Goal: Task Accomplishment & Management: Manage account settings

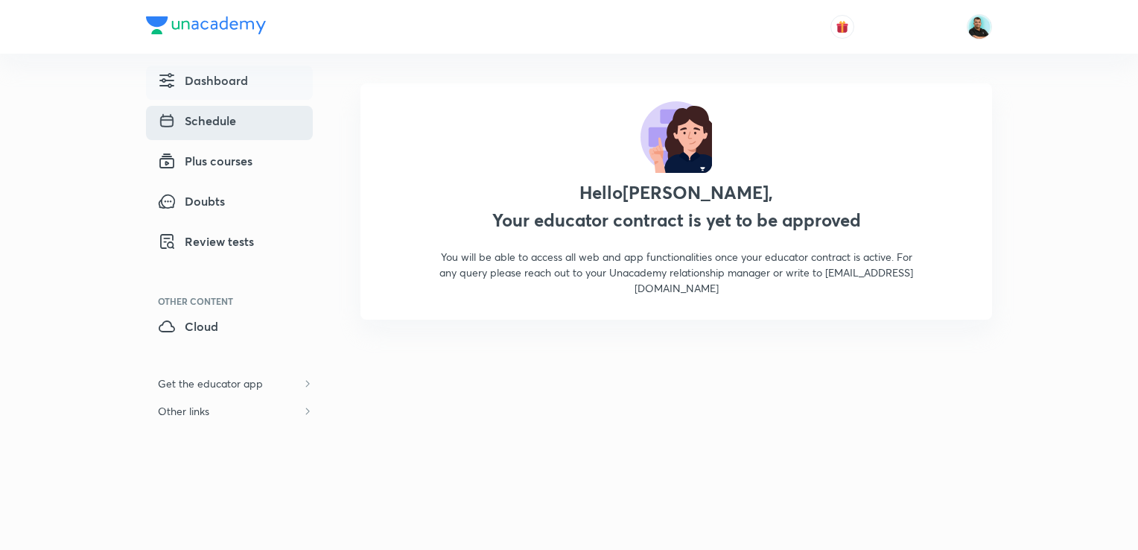
click at [222, 121] on span "Schedule" at bounding box center [197, 121] width 78 height 18
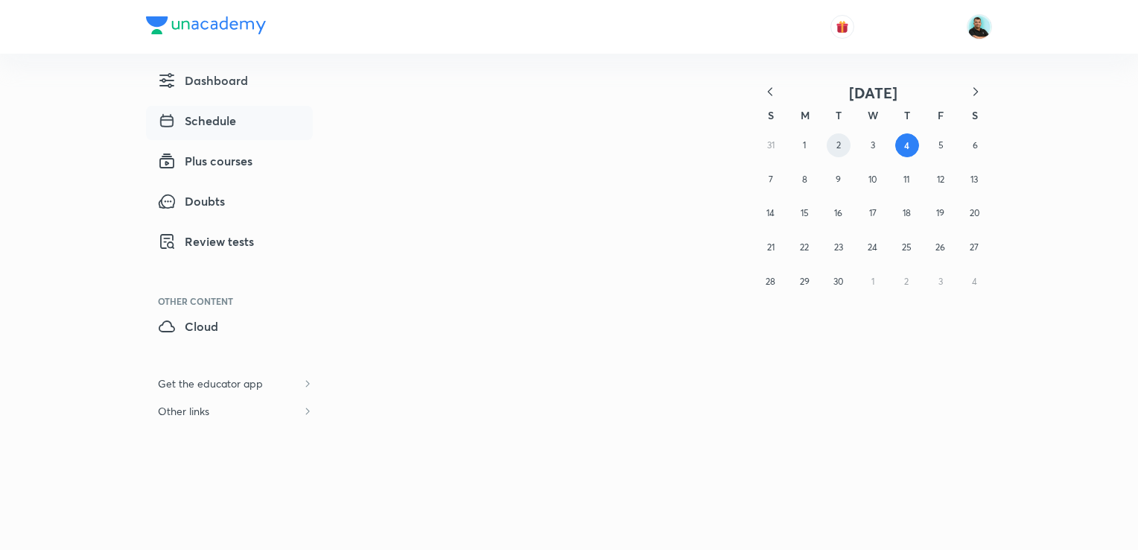
click at [833, 145] on button "2" at bounding box center [839, 145] width 24 height 24
click at [907, 147] on abbr "4" at bounding box center [907, 145] width 5 height 12
click at [910, 146] on button "4" at bounding box center [907, 145] width 24 height 24
click at [217, 159] on span "Plus courses" at bounding box center [205, 161] width 95 height 18
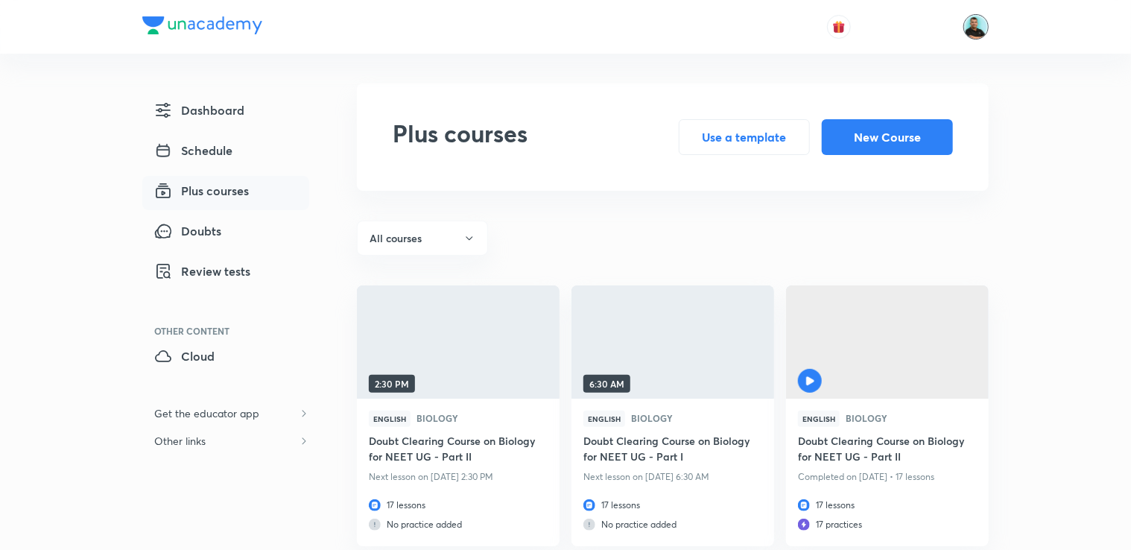
click at [971, 22] on img at bounding box center [975, 26] width 25 height 25
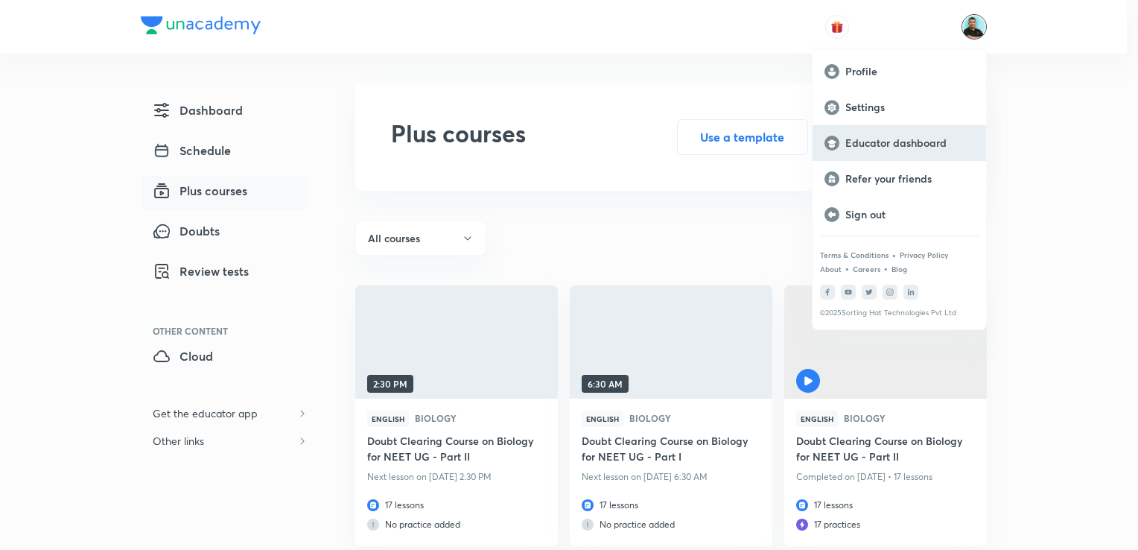
click at [881, 142] on p "Educator dashboard" at bounding box center [909, 142] width 129 height 13
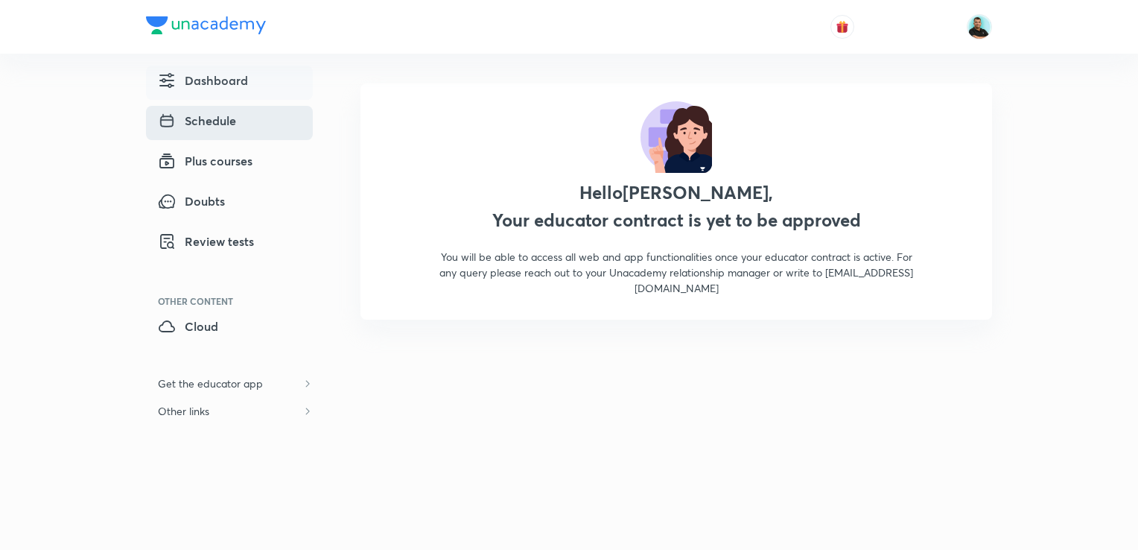
click at [218, 118] on span "Schedule" at bounding box center [197, 121] width 78 height 18
